Goal: Navigation & Orientation: Find specific page/section

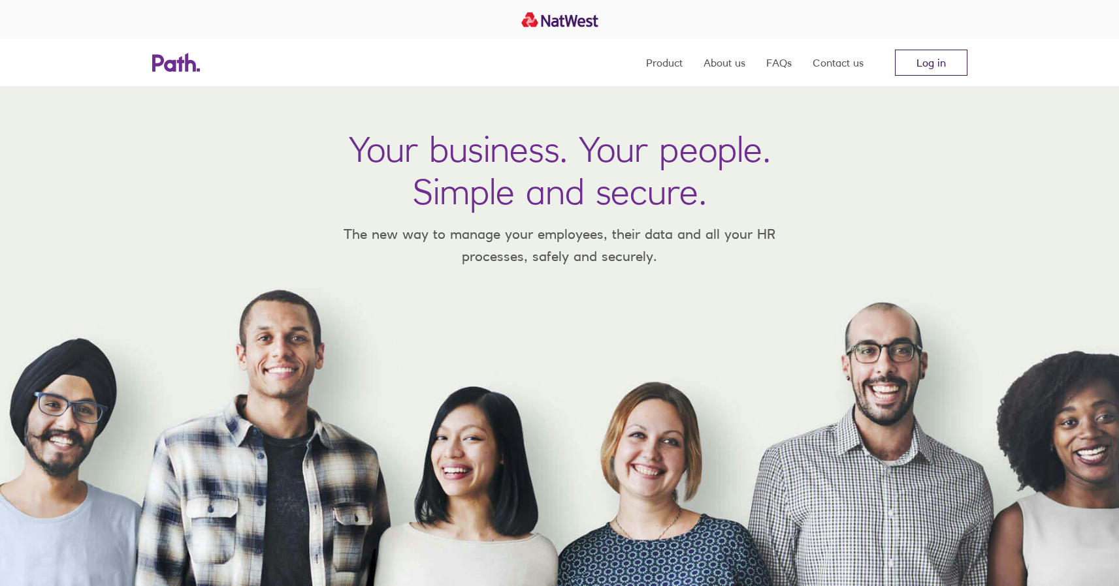
click at [950, 62] on link "Log in" at bounding box center [931, 63] width 72 height 26
click at [927, 67] on link "Log in" at bounding box center [931, 63] width 72 height 26
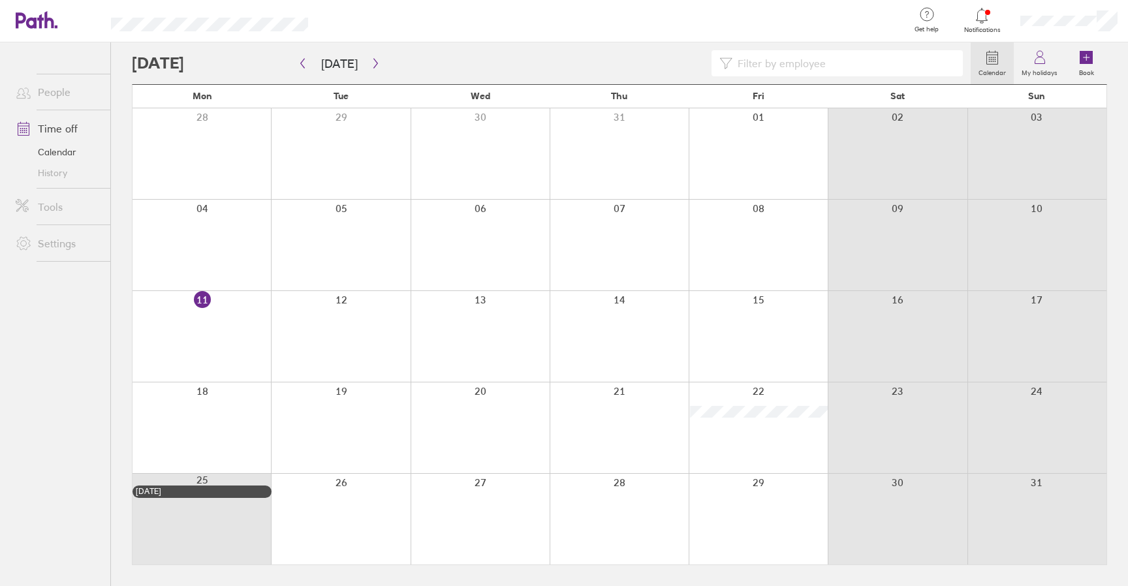
click at [622, 41] on div at bounding box center [614, 21] width 570 height 42
click at [982, 22] on icon at bounding box center [982, 16] width 16 height 16
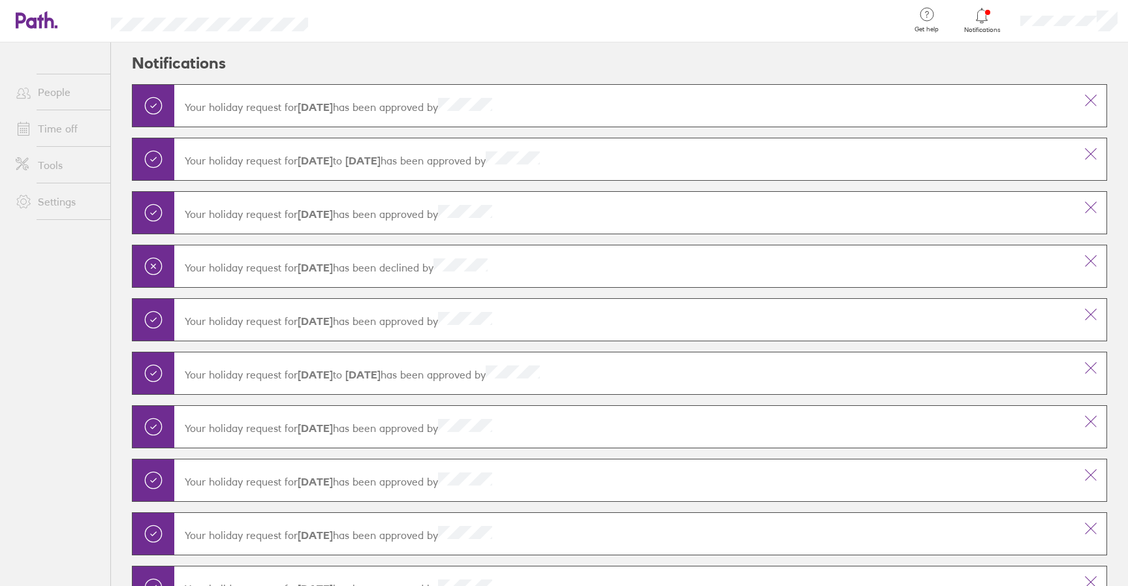
drag, startPoint x: 315, startPoint y: 98, endPoint x: 340, endPoint y: 101, distance: 25.0
click at [340, 101] on div "Your holiday request for [DATE] has been approved by" at bounding box center [624, 106] width 901 height 37
click at [407, 55] on header "Notifications" at bounding box center [620, 63] width 976 height 42
click at [1104, 31] on div at bounding box center [1069, 21] width 118 height 42
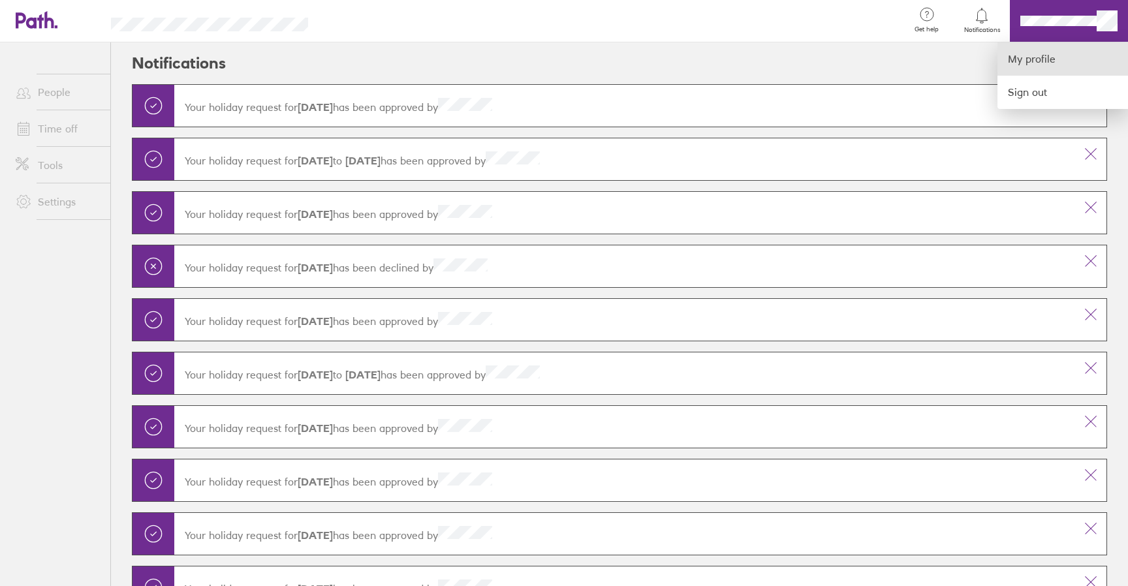
click at [1028, 53] on link "My profile" at bounding box center [1063, 58] width 131 height 33
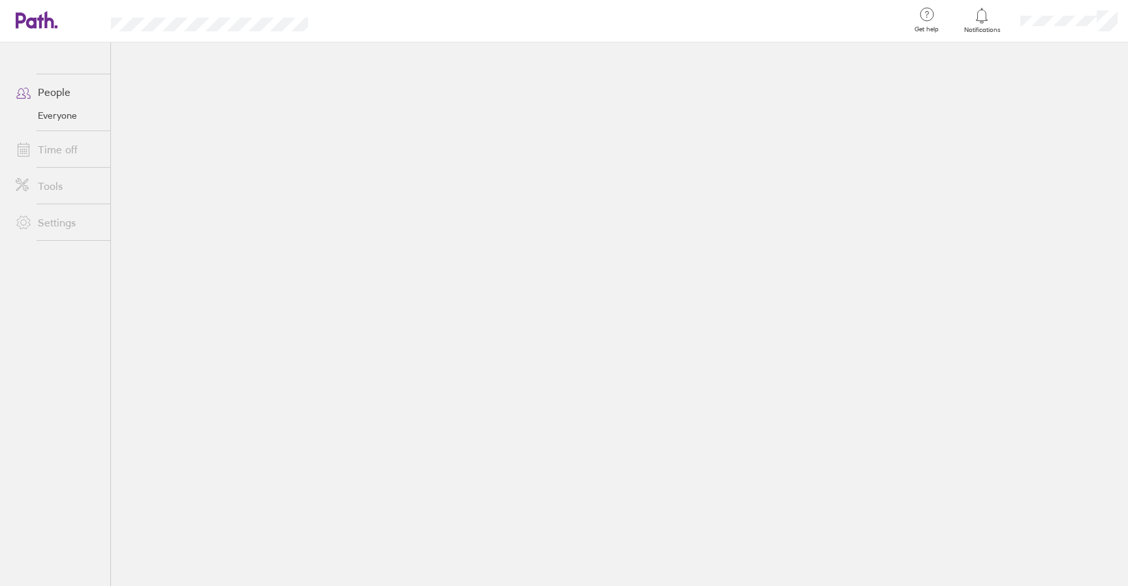
click at [64, 116] on link "Everyone" at bounding box center [57, 115] width 105 height 21
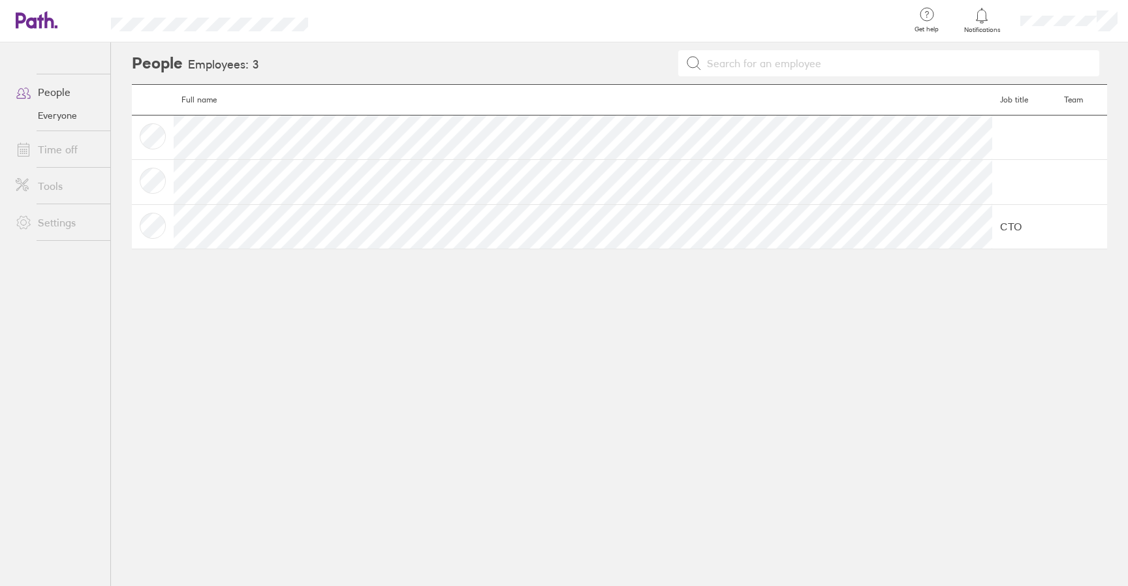
click at [67, 145] on link "Time off" at bounding box center [57, 149] width 105 height 26
